Goal: Transaction & Acquisition: Download file/media

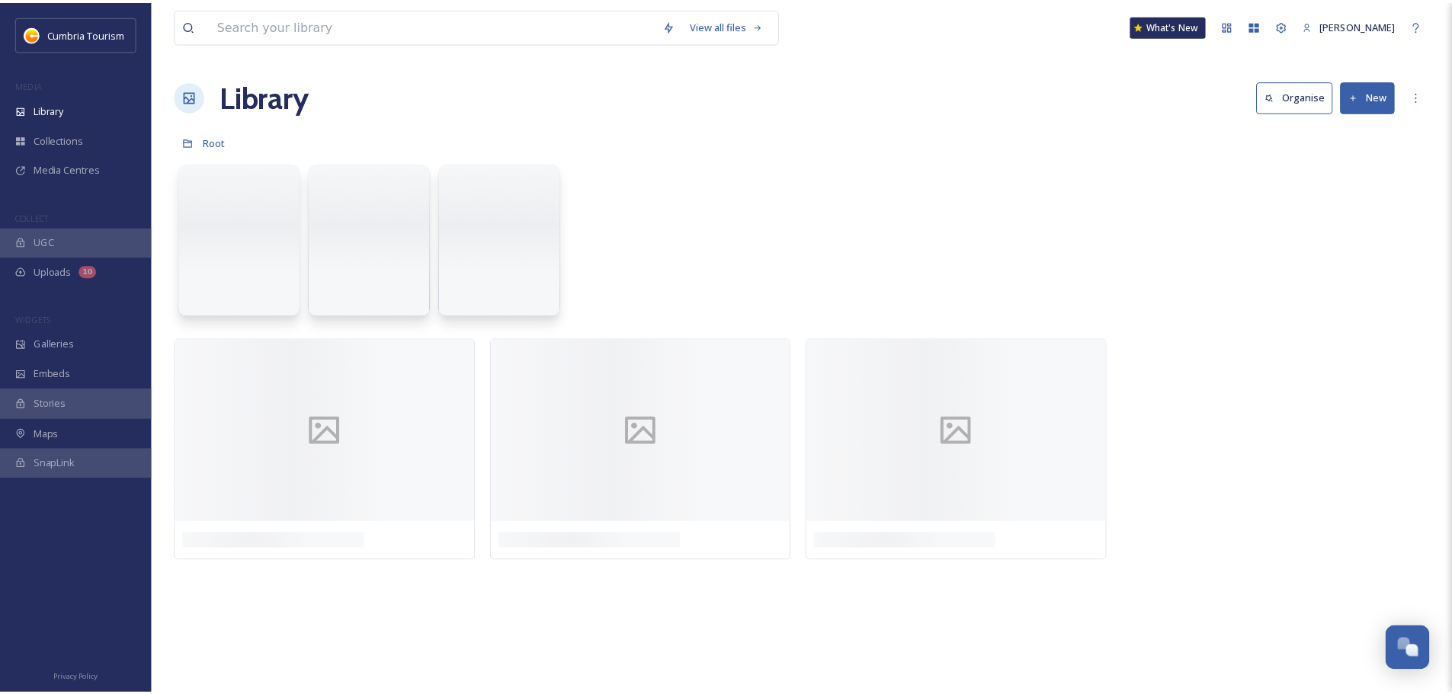
scroll to position [7382, 0]
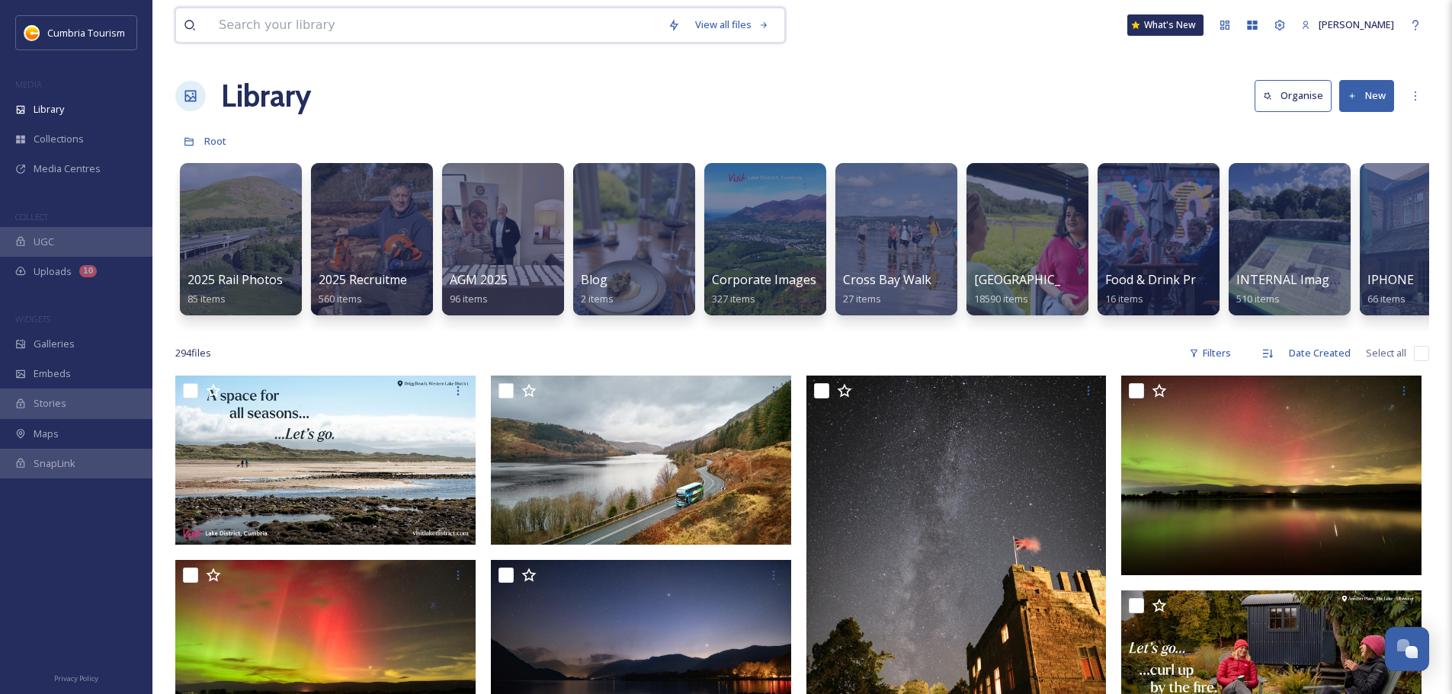
click at [303, 21] on input at bounding box center [435, 25] width 449 height 34
type input "autumn"
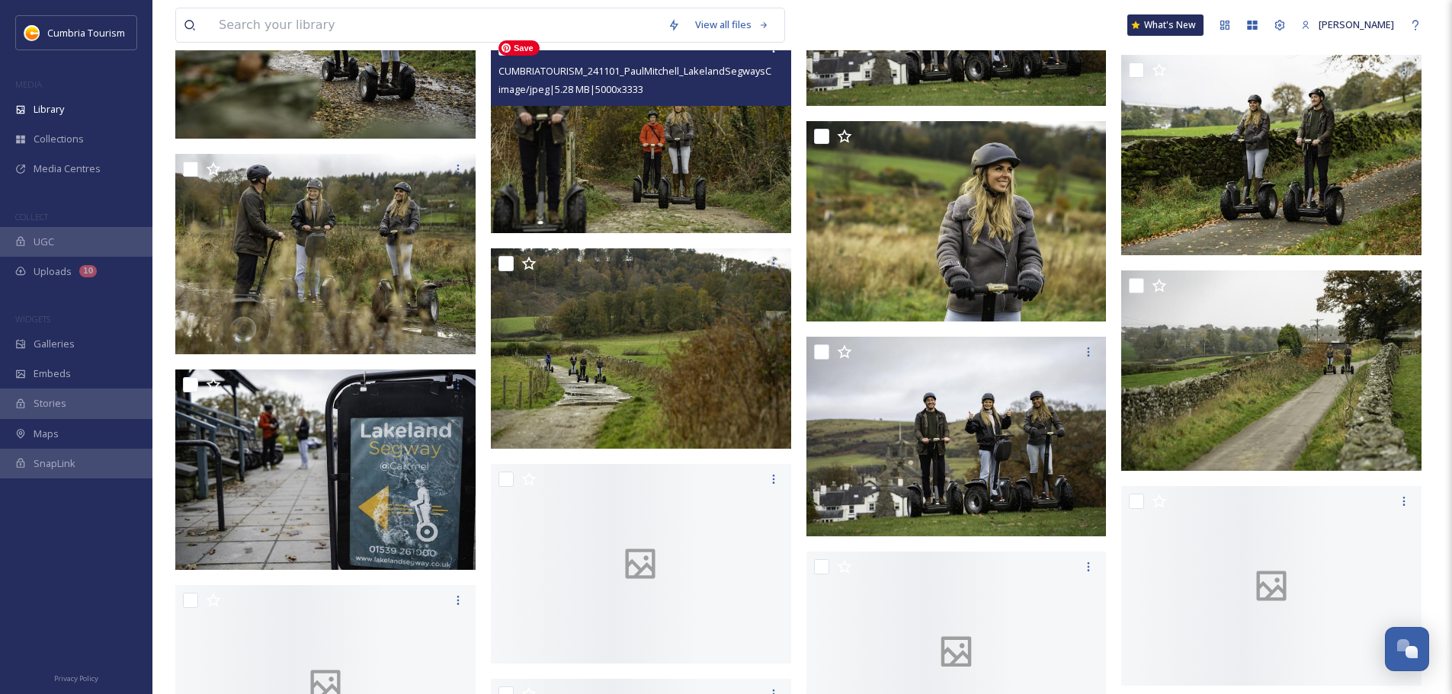
scroll to position [9679, 0]
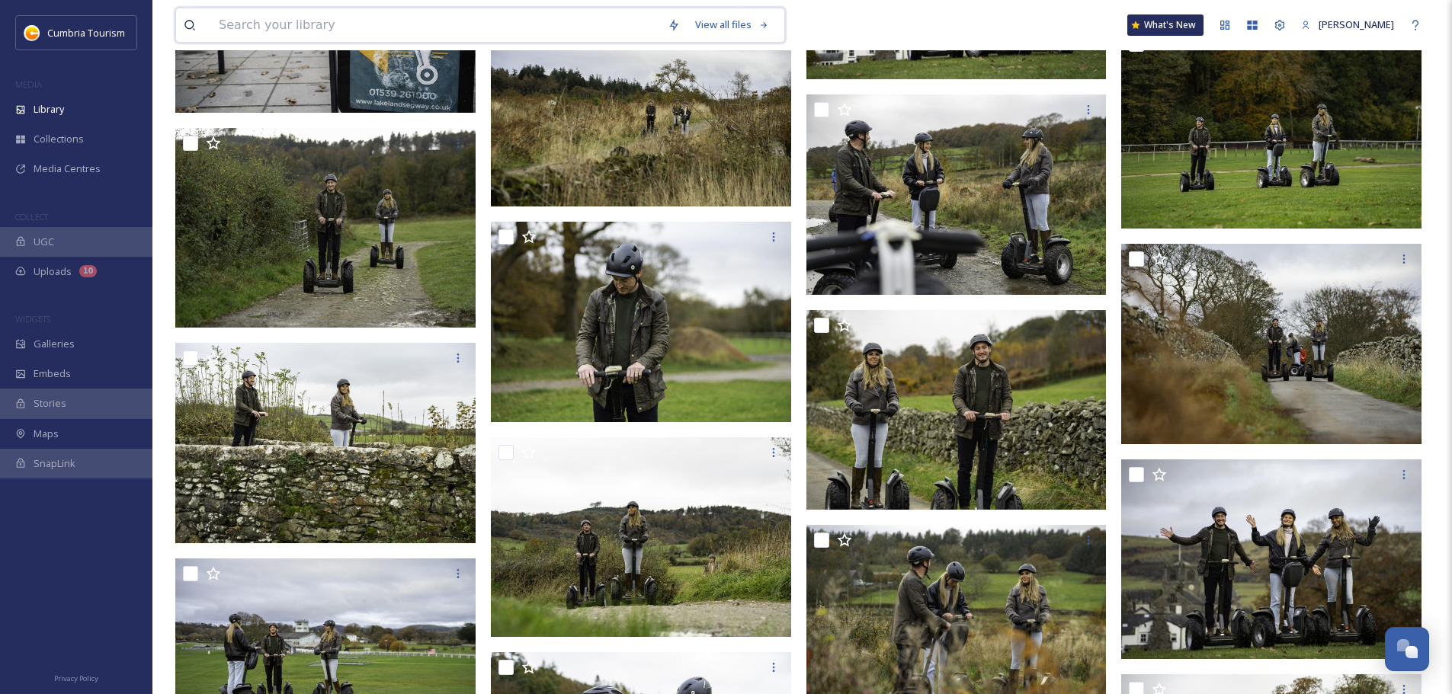
click at [412, 13] on input at bounding box center [435, 25] width 449 height 34
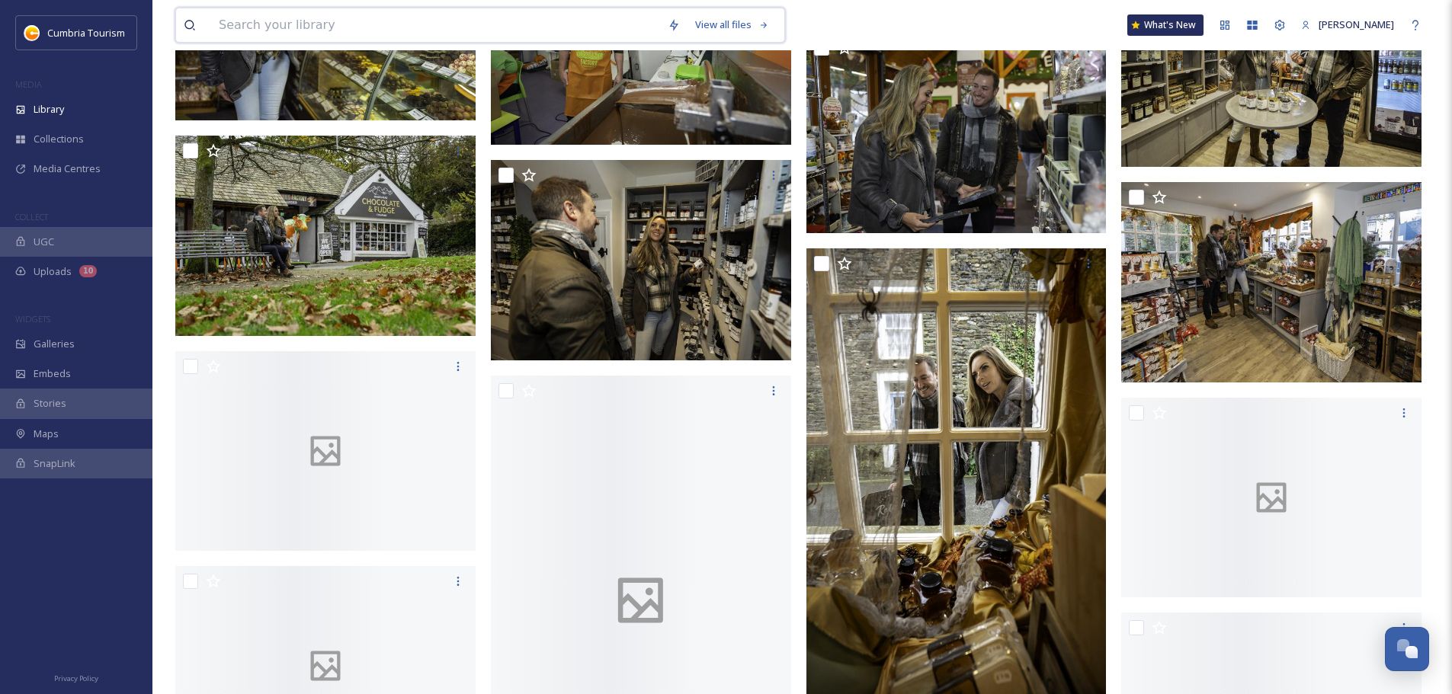
scroll to position [14740, 0]
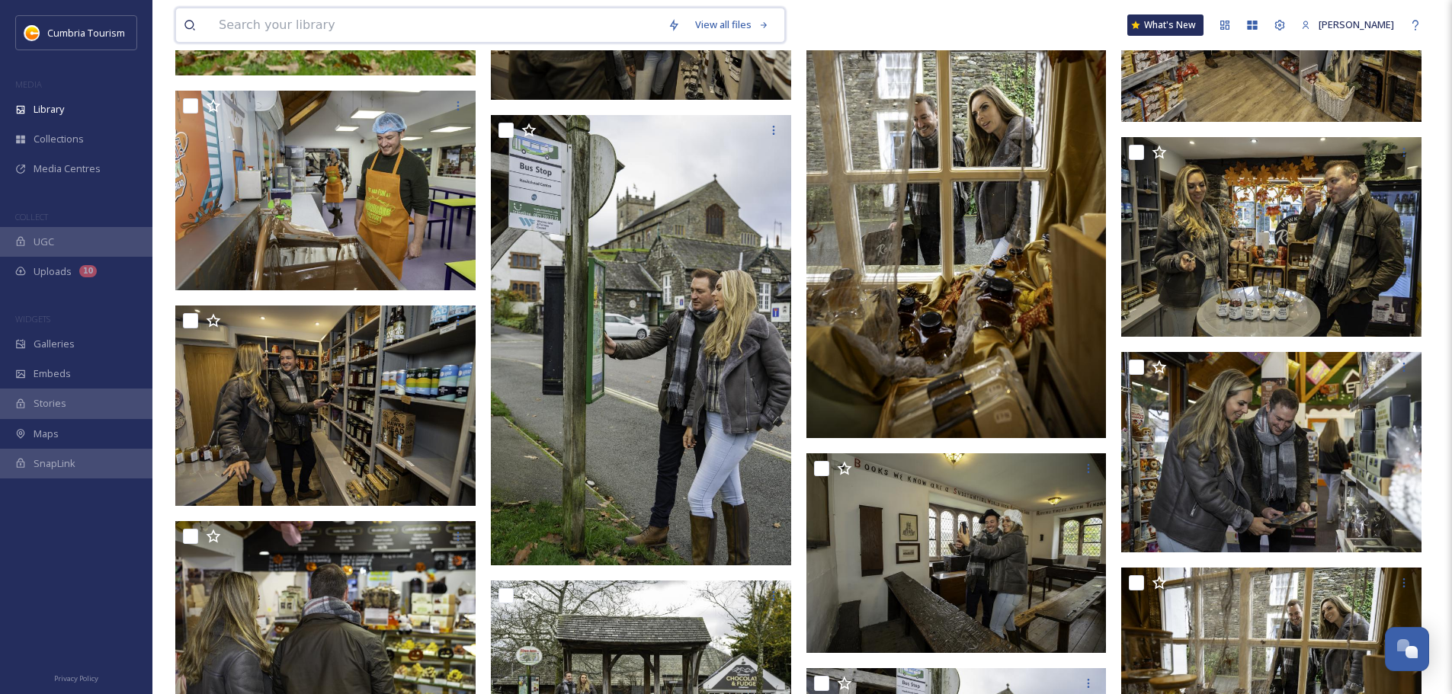
click at [302, 22] on input at bounding box center [435, 25] width 449 height 34
type input "autumn"
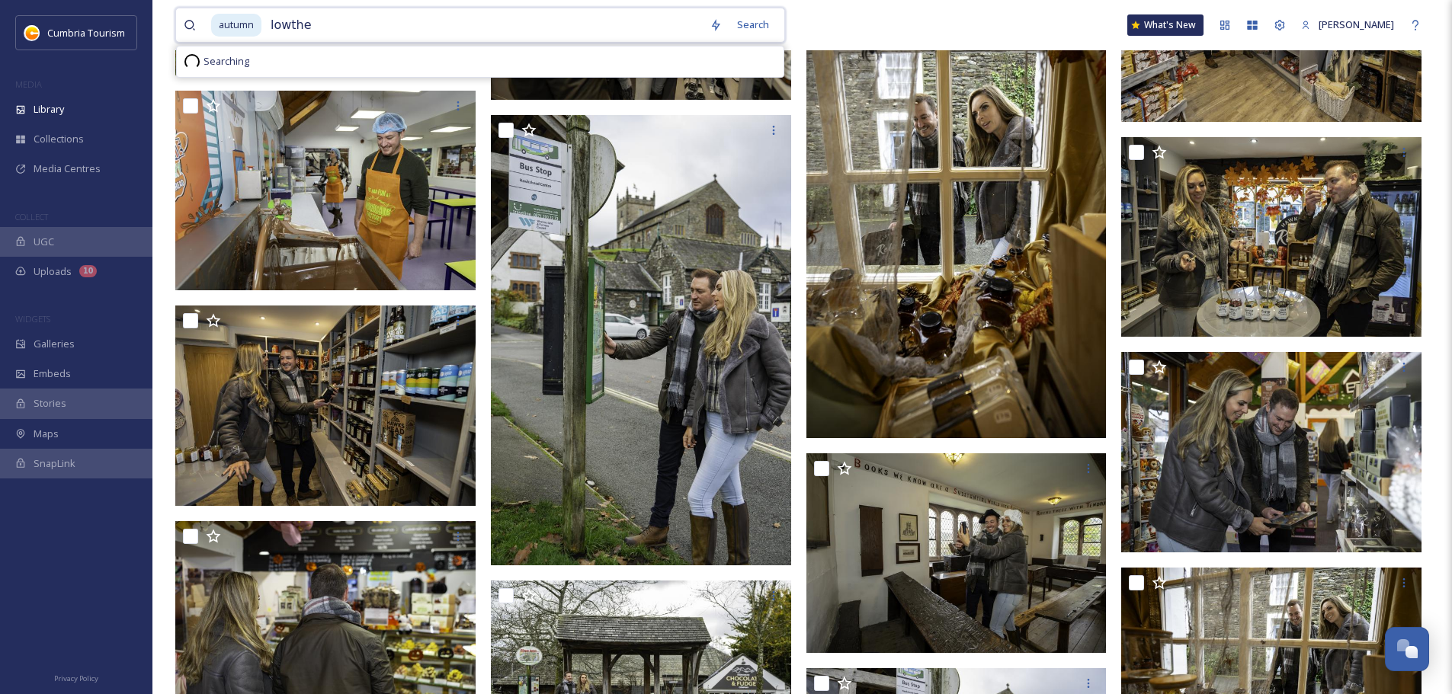
type input "[PERSON_NAME]"
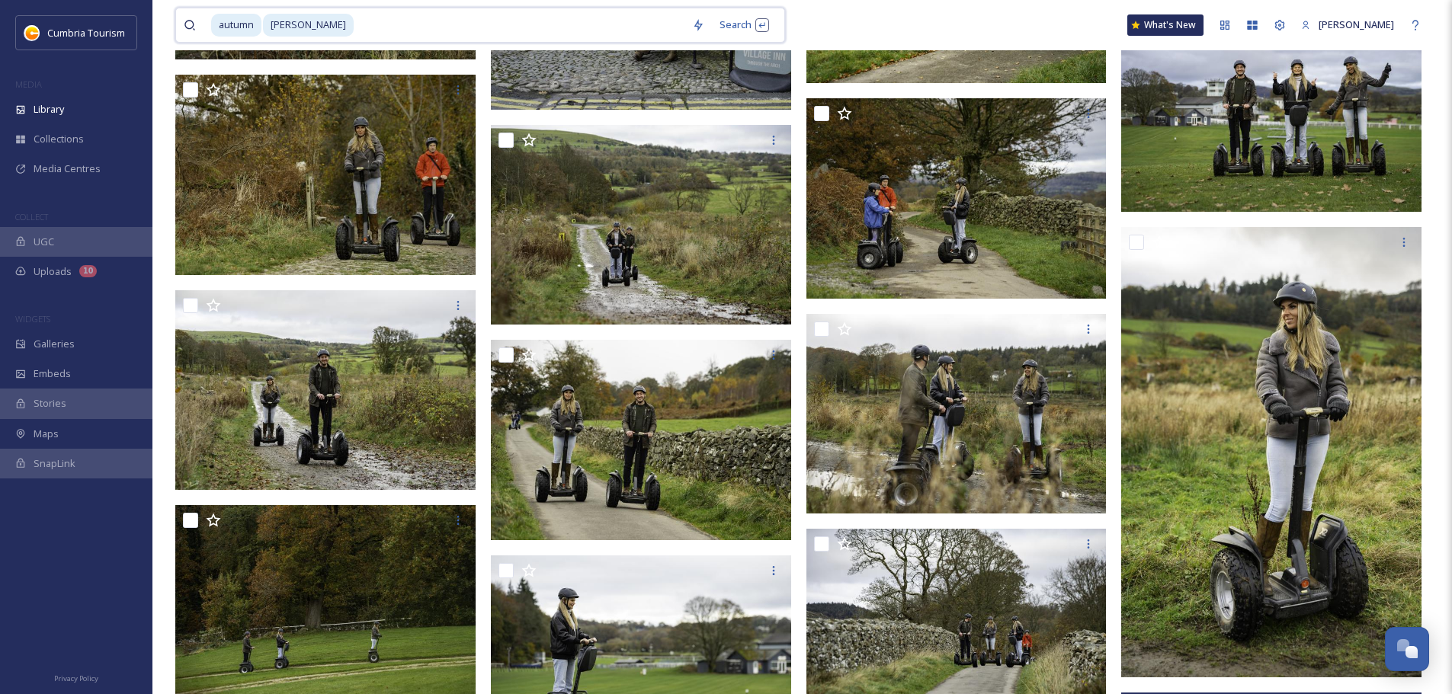
scroll to position [8341, 0]
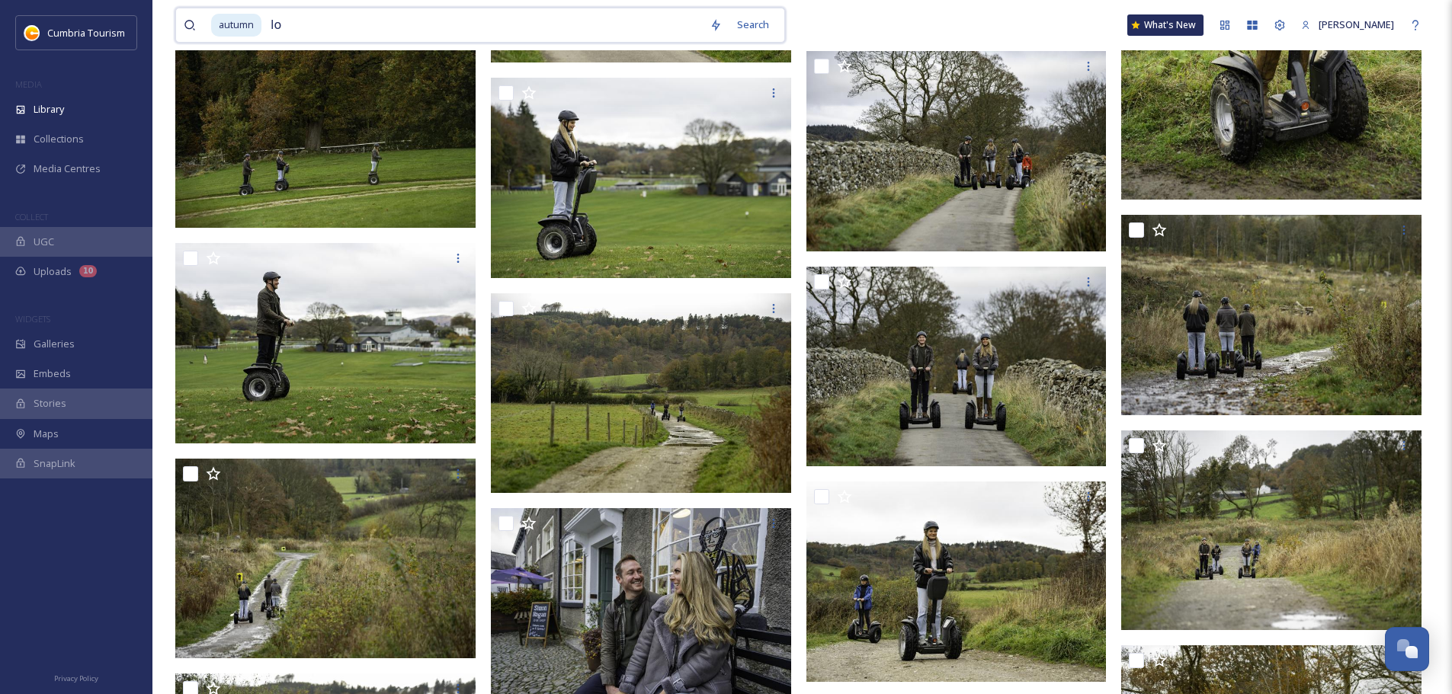
type input "l"
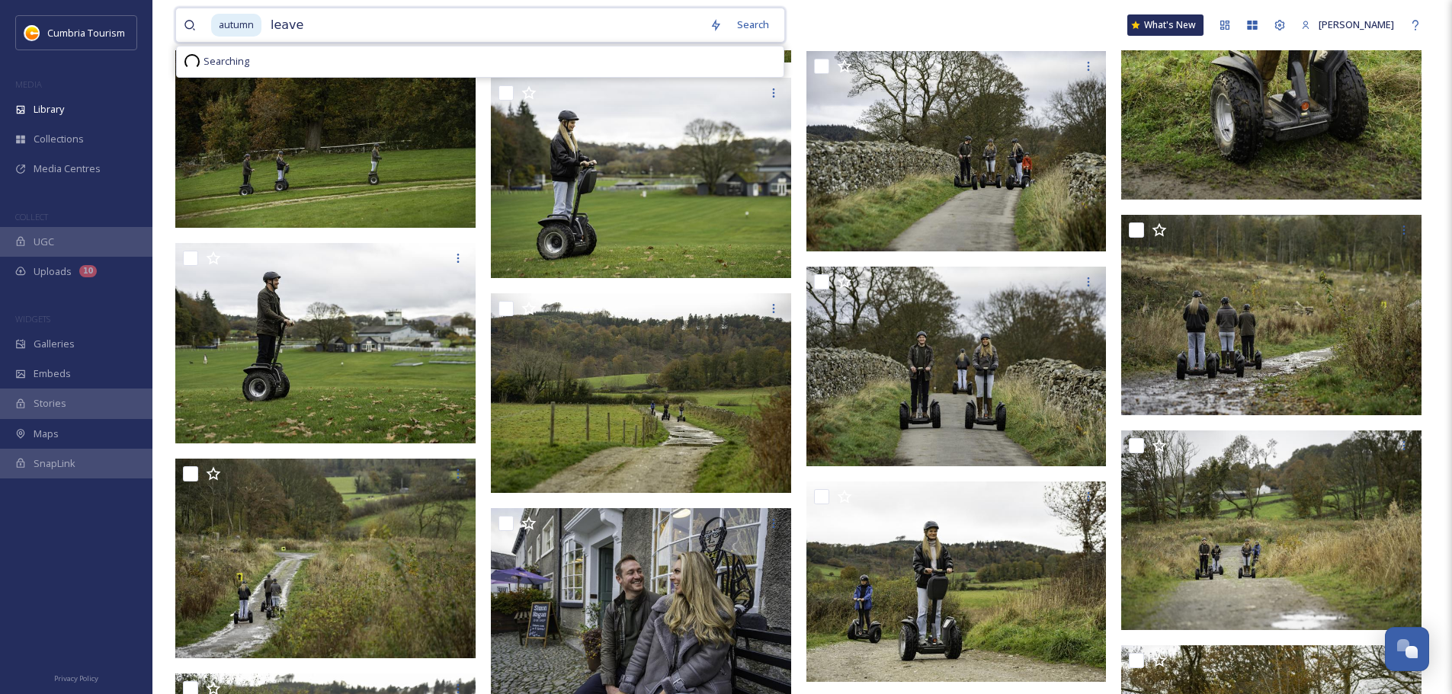
type input "leaves"
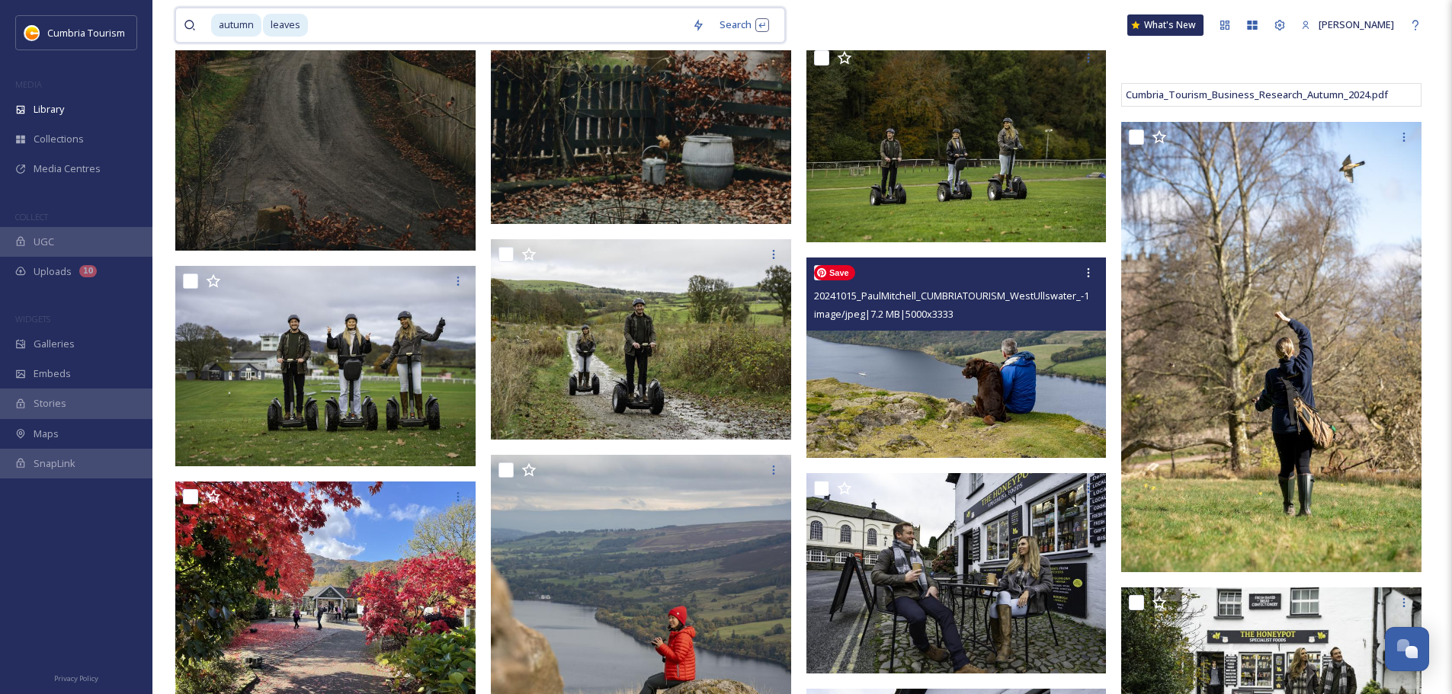
scroll to position [305, 0]
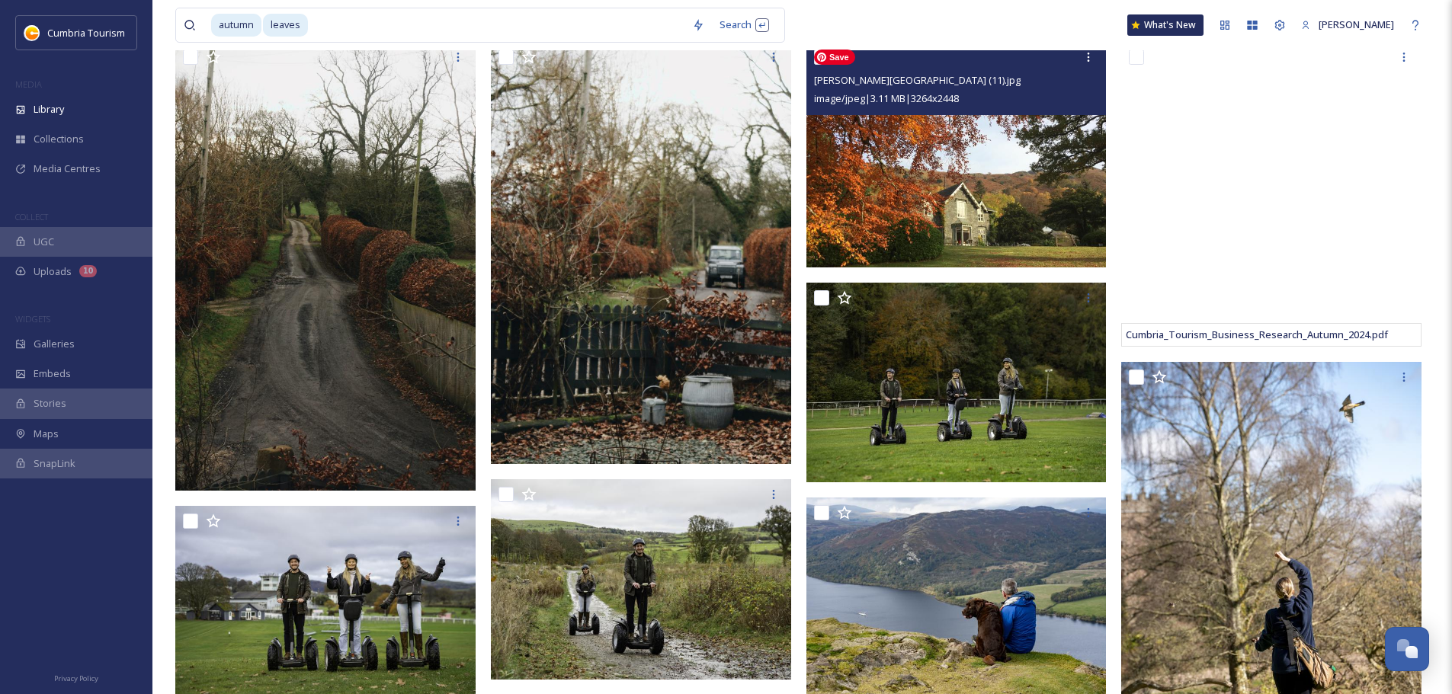
click at [942, 218] on img at bounding box center [956, 155] width 300 height 226
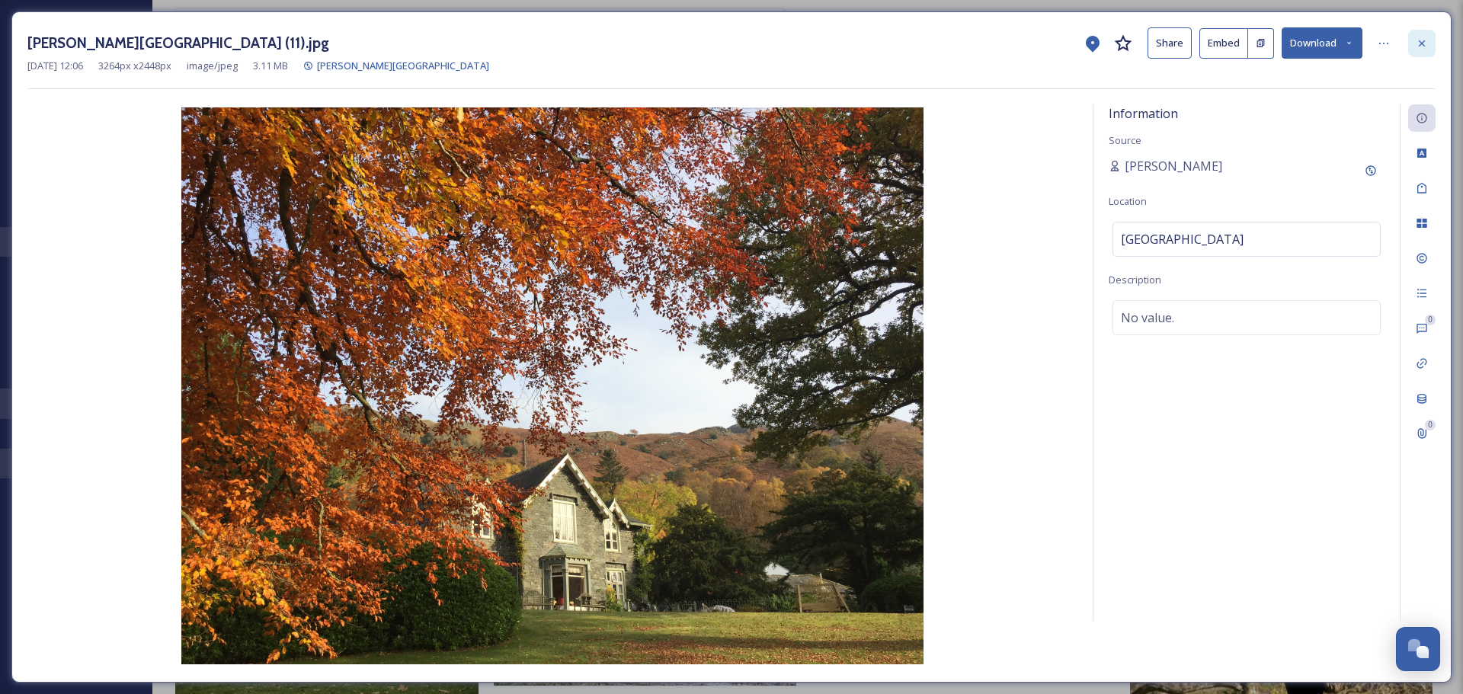
click at [1416, 40] on icon at bounding box center [1422, 43] width 12 height 12
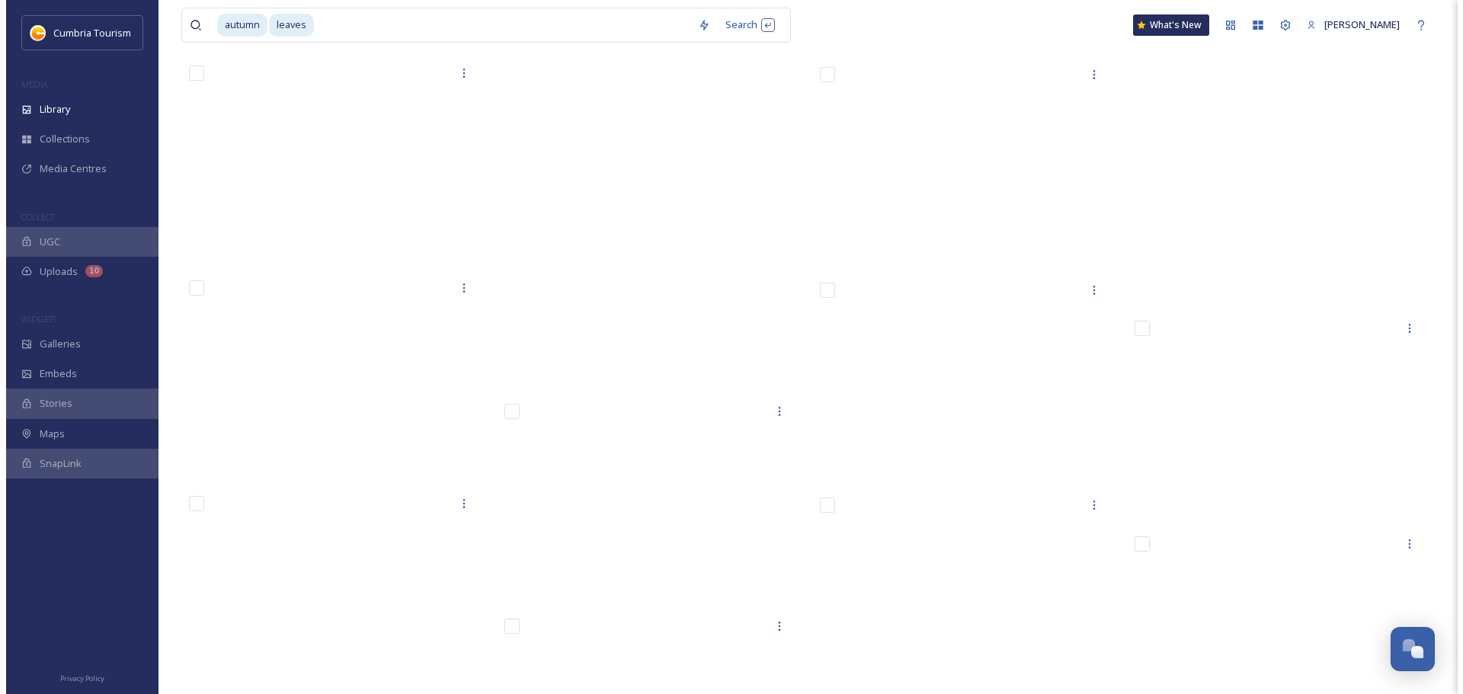
scroll to position [39995, 0]
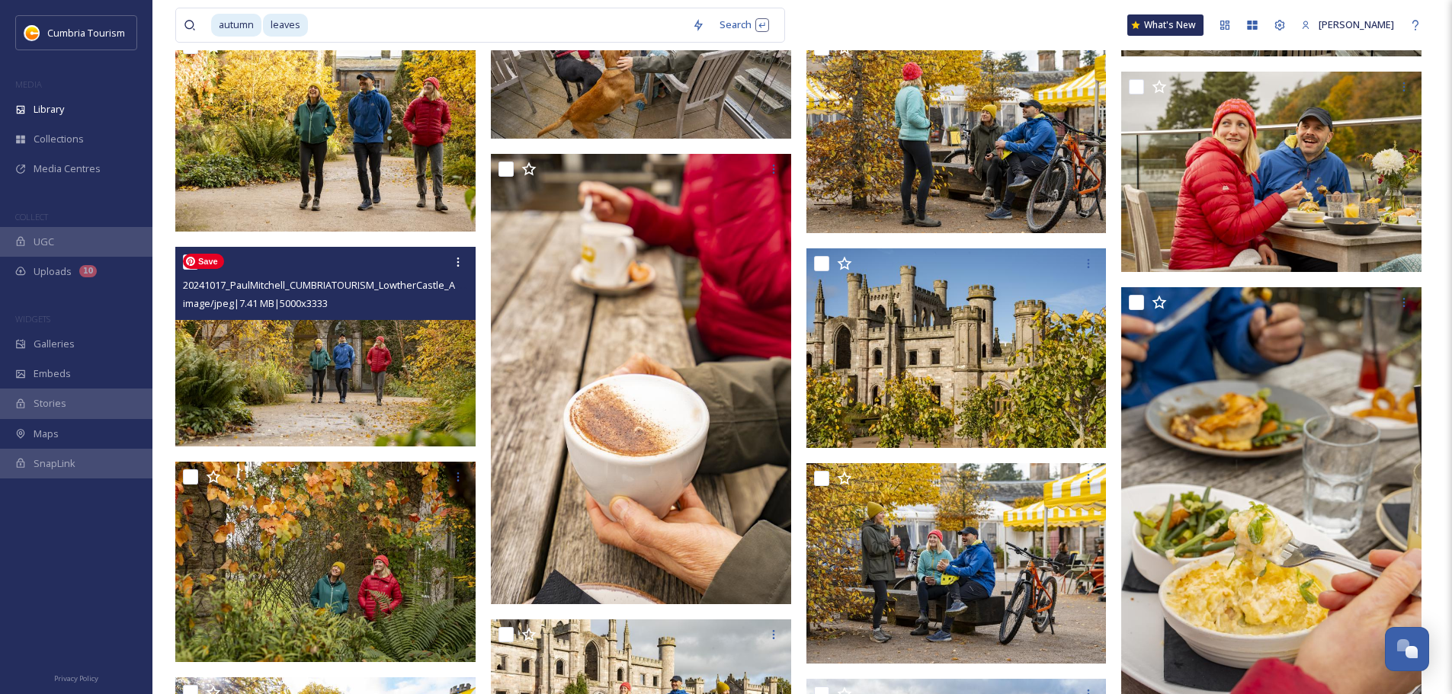
click at [350, 378] on img at bounding box center [325, 346] width 300 height 200
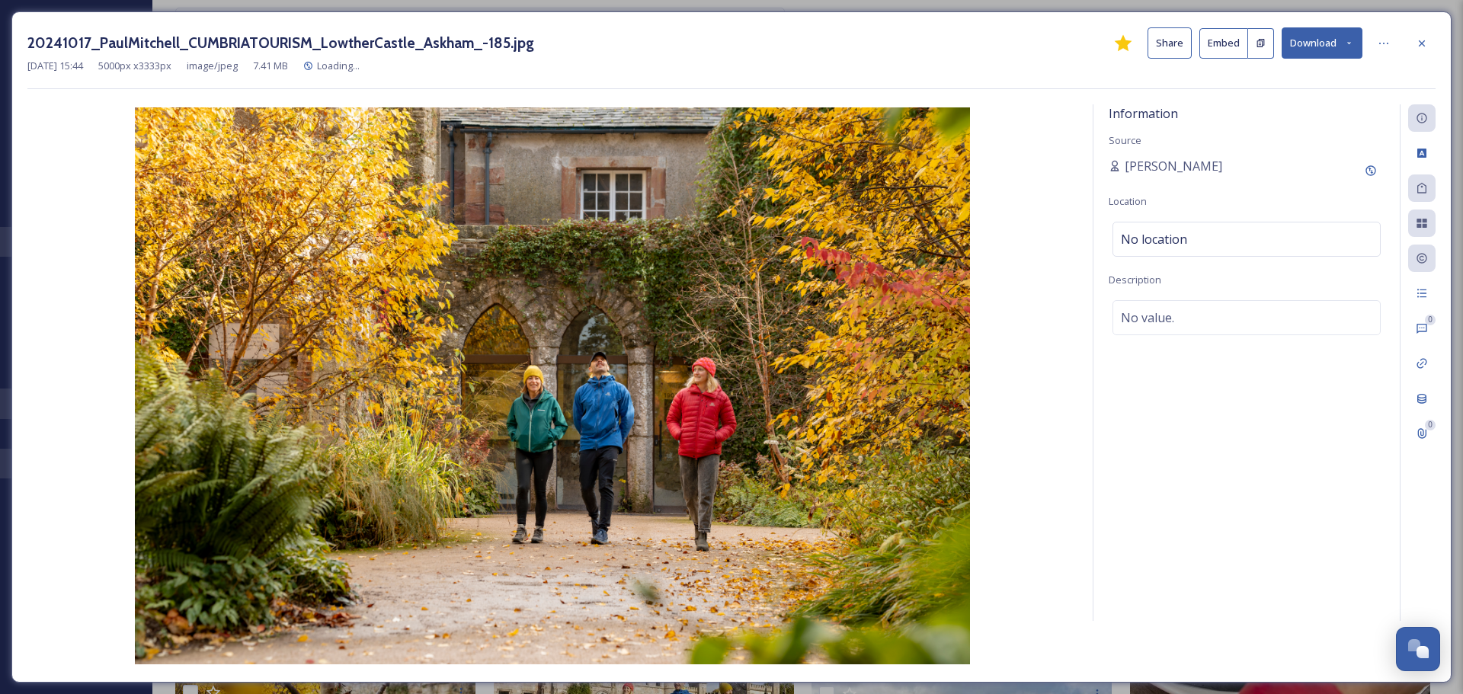
click at [1347, 44] on icon at bounding box center [1349, 43] width 10 height 10
click at [1326, 69] on div "Download Original (5000 x 3333)" at bounding box center [1282, 78] width 159 height 30
